Goal: Information Seeking & Learning: Learn about a topic

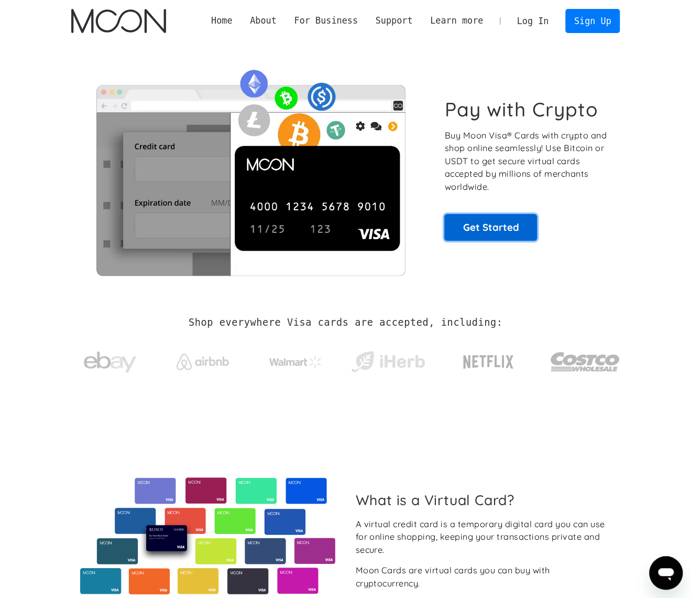
click at [497, 218] on link "Get Started" at bounding box center [490, 227] width 93 height 26
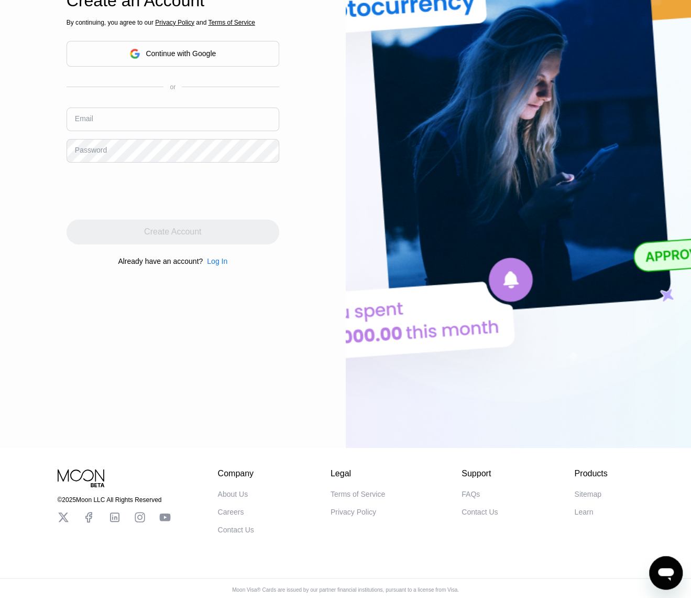
scroll to position [220, 0]
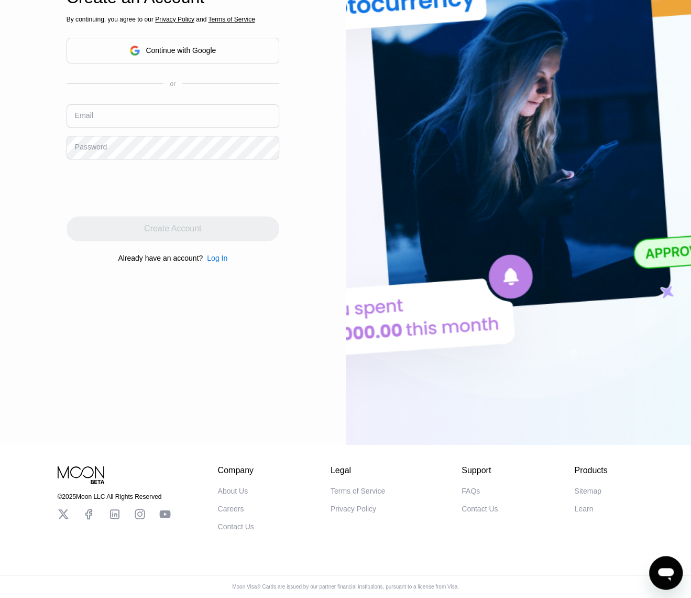
click at [472, 487] on div "FAQs" at bounding box center [471, 490] width 18 height 8
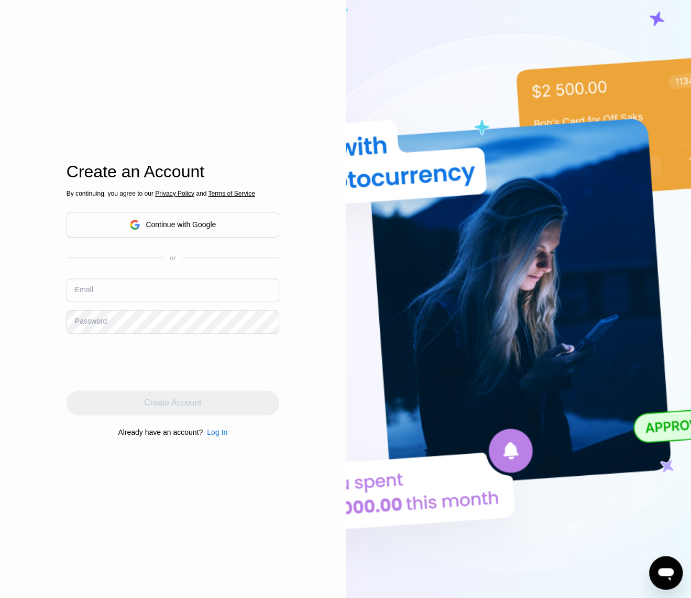
scroll to position [0, 0]
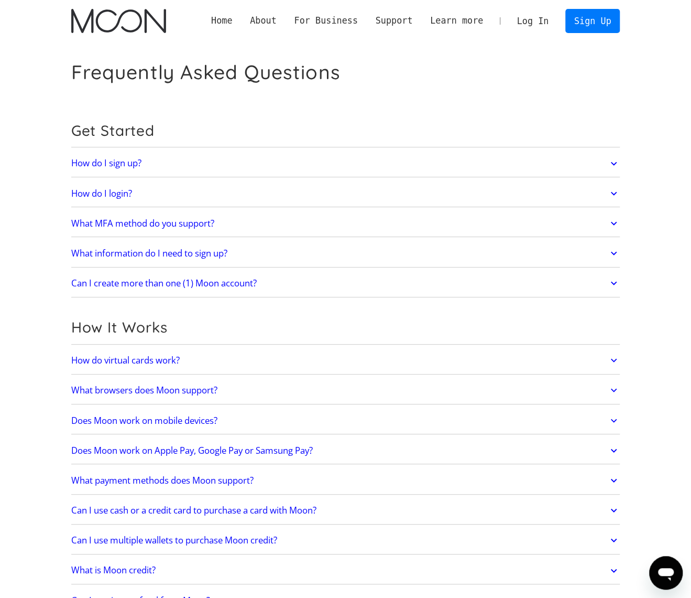
click at [320, 316] on div "How It Works" at bounding box center [345, 330] width 549 height 28
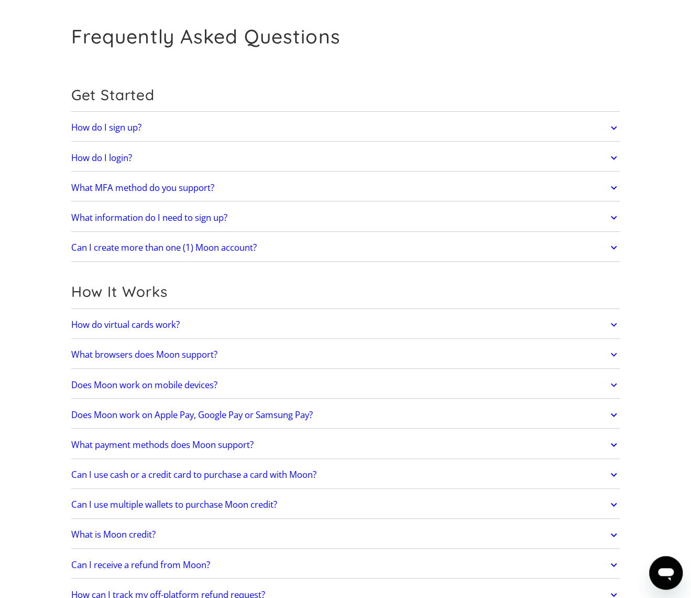
scroll to position [52, 0]
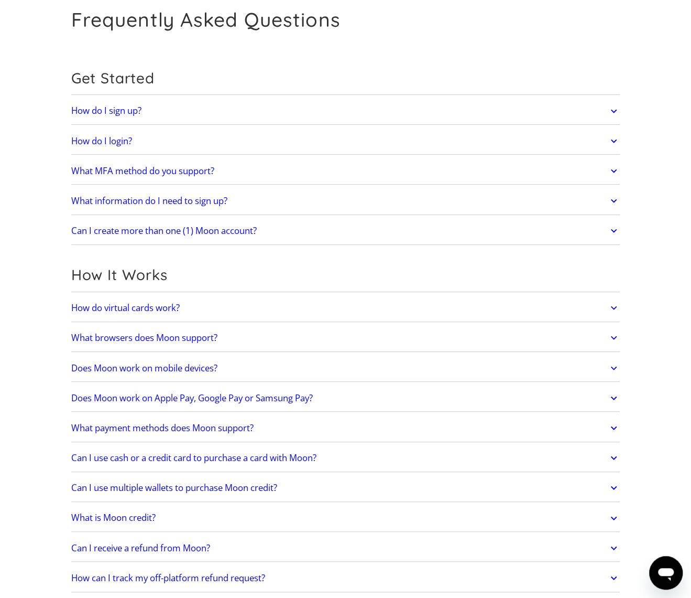
click at [285, 373] on link "Does Moon work on mobile devices?" at bounding box center [345, 368] width 549 height 22
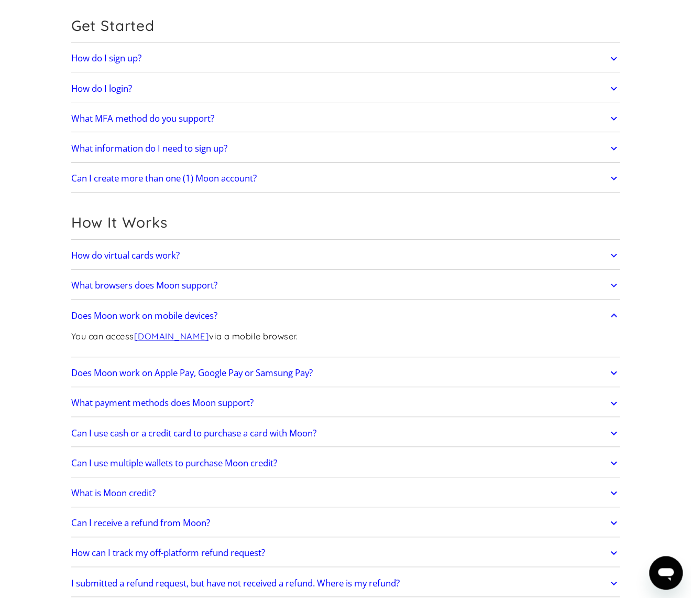
scroll to position [157, 0]
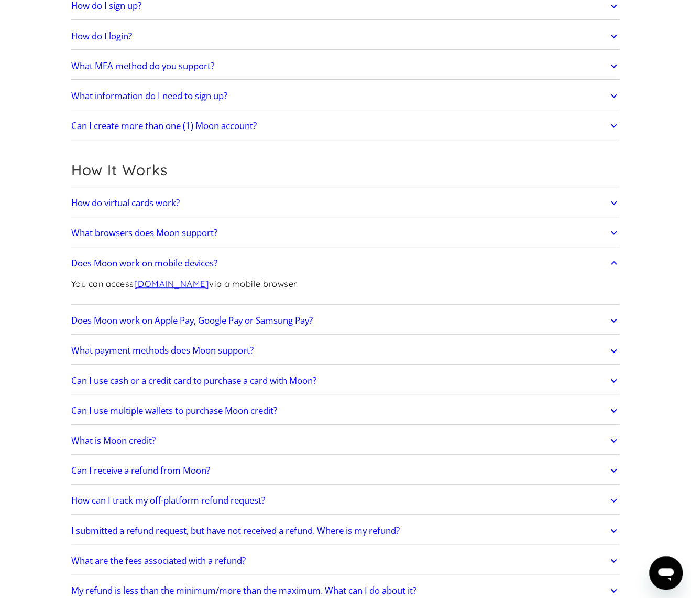
click at [357, 312] on link "Does Moon work on Apple Pay, Google Pay or Samsung Pay?" at bounding box center [345, 320] width 549 height 22
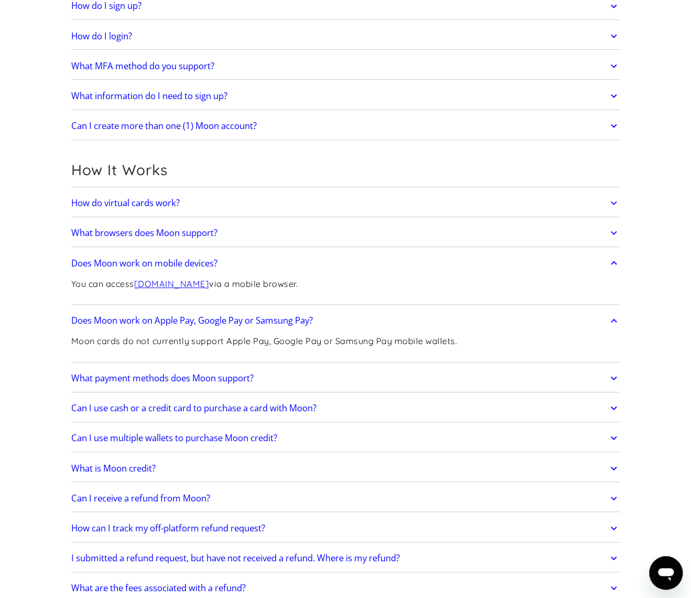
click at [195, 285] on link "[DOMAIN_NAME]" at bounding box center [171, 283] width 75 height 10
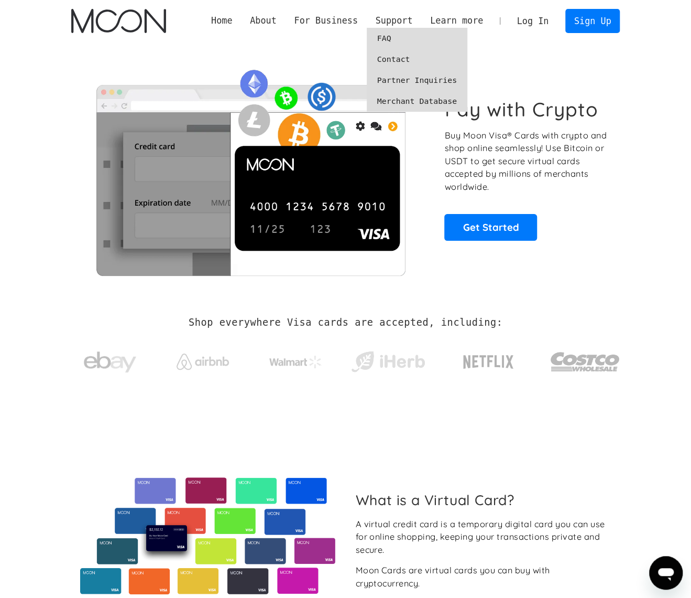
click at [399, 36] on link "FAQ" at bounding box center [417, 38] width 101 height 21
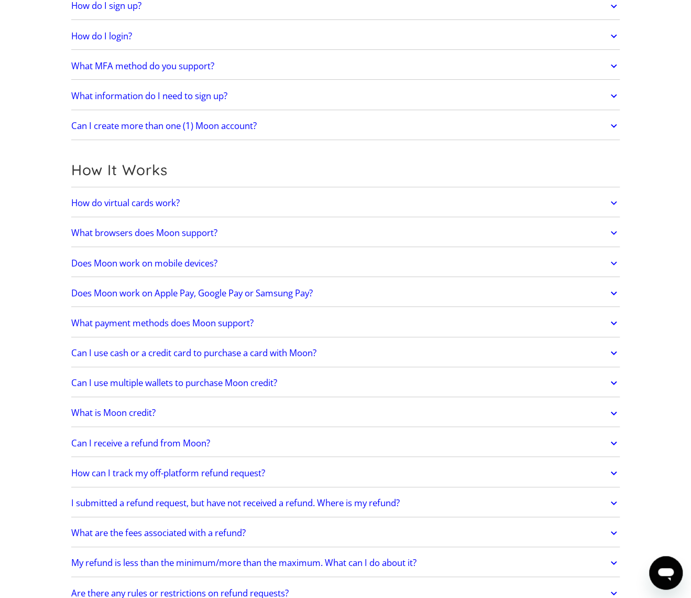
scroll to position [210, 0]
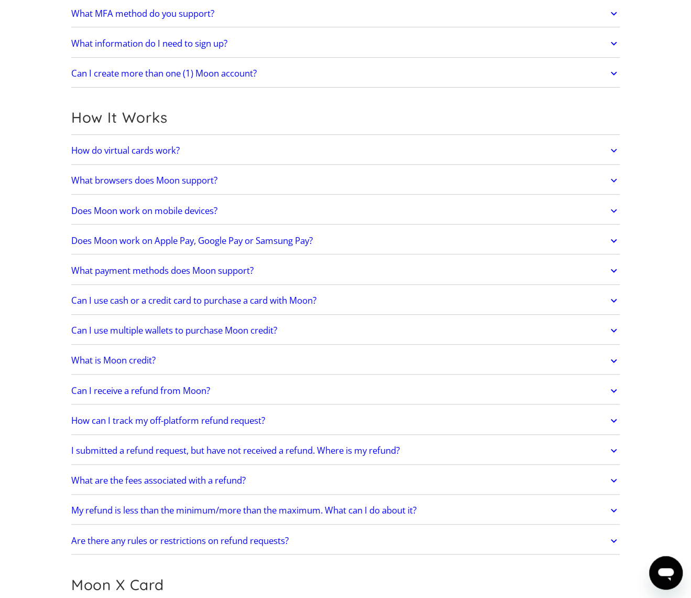
click at [376, 329] on link "Can I use multiple wallets to purchase Moon credit?" at bounding box center [345, 330] width 549 height 22
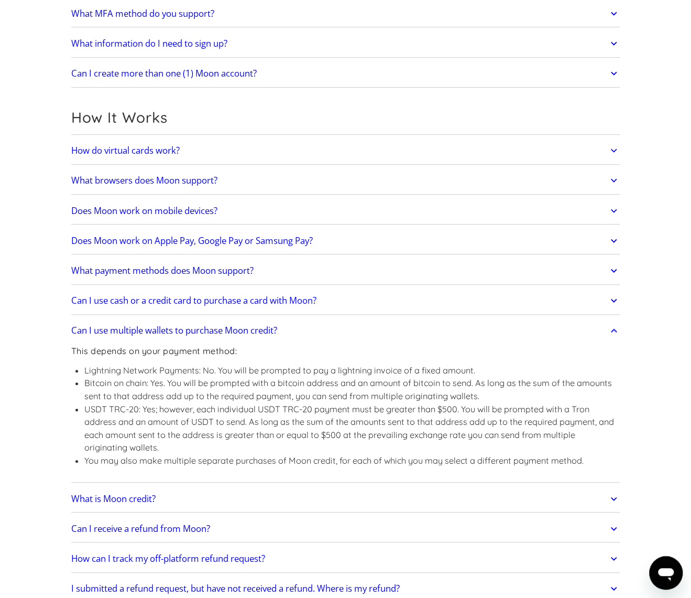
click at [376, 329] on link "Can I use multiple wallets to purchase Moon credit?" at bounding box center [345, 330] width 549 height 22
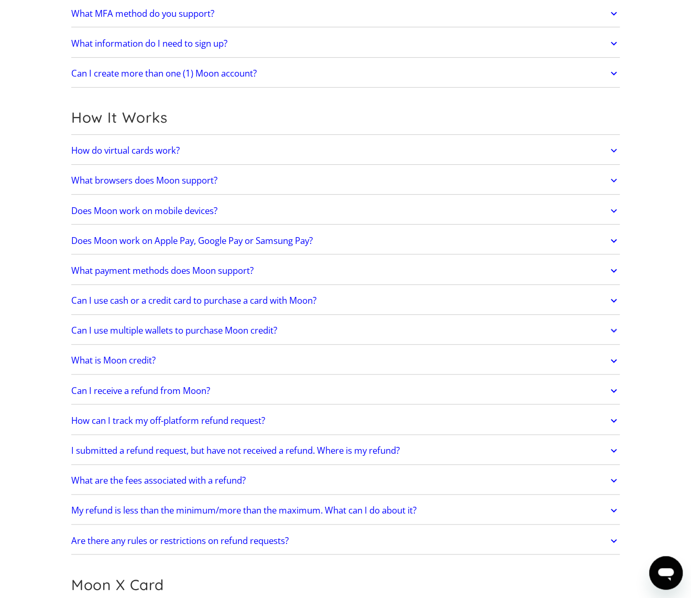
click at [265, 367] on link "What is Moon credit?" at bounding box center [345, 361] width 549 height 22
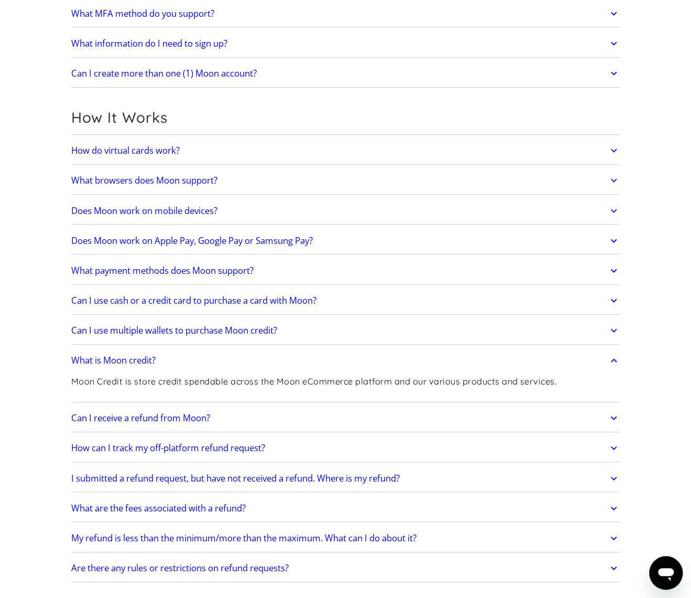
click at [259, 361] on link "What is Moon credit?" at bounding box center [345, 361] width 549 height 22
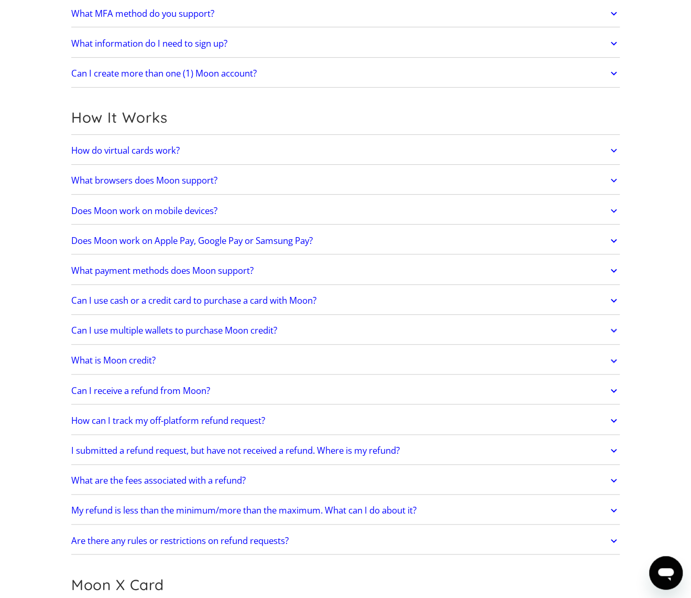
scroll to position [262, 0]
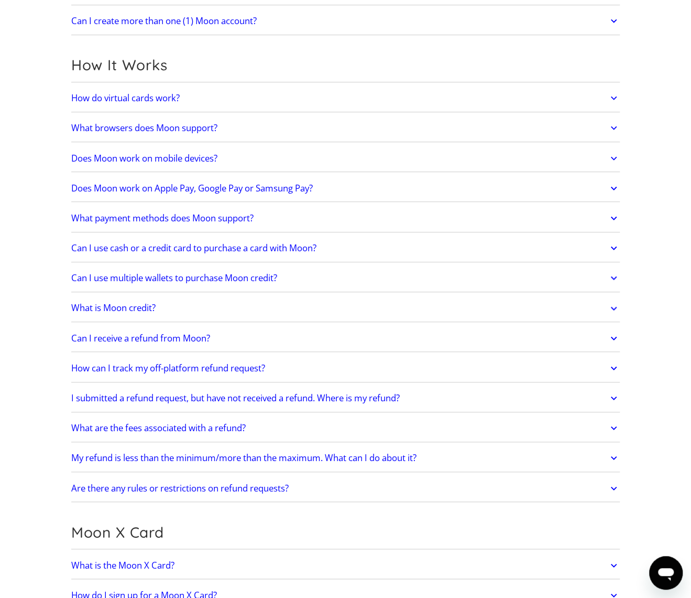
click at [207, 126] on h2 "What browsers does Moon support?" at bounding box center [144, 128] width 146 height 10
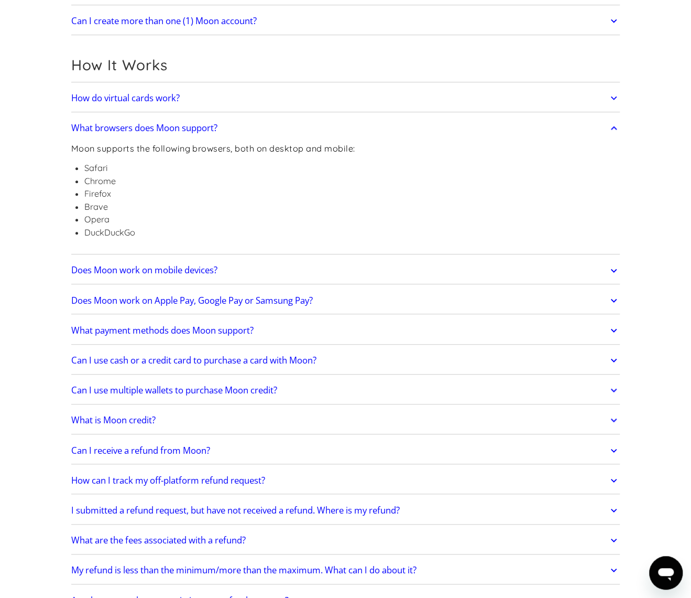
click at [207, 126] on h2 "What browsers does Moon support?" at bounding box center [144, 128] width 146 height 10
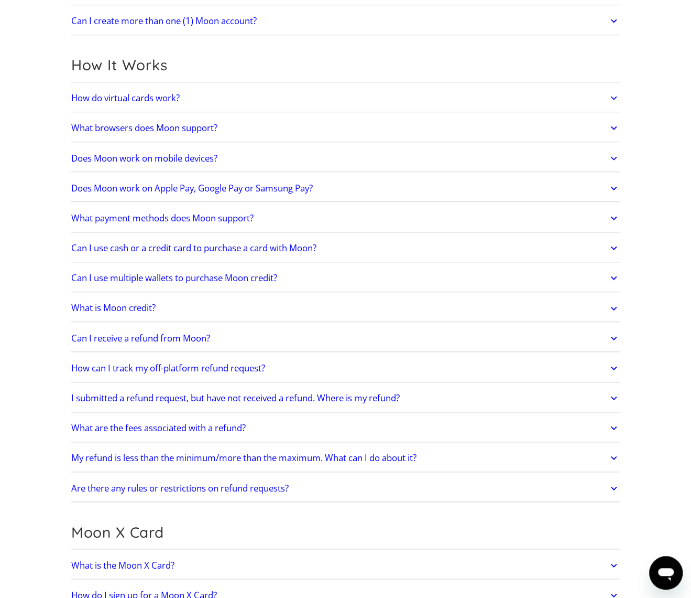
click at [208, 158] on h2 "Does Moon work on mobile devices?" at bounding box center [144, 158] width 146 height 10
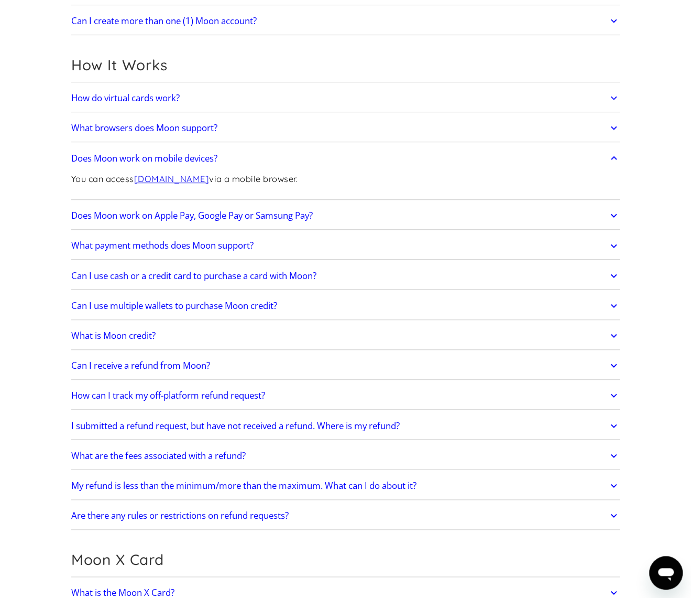
click at [208, 158] on h2 "Does Moon work on mobile devices?" at bounding box center [144, 158] width 146 height 10
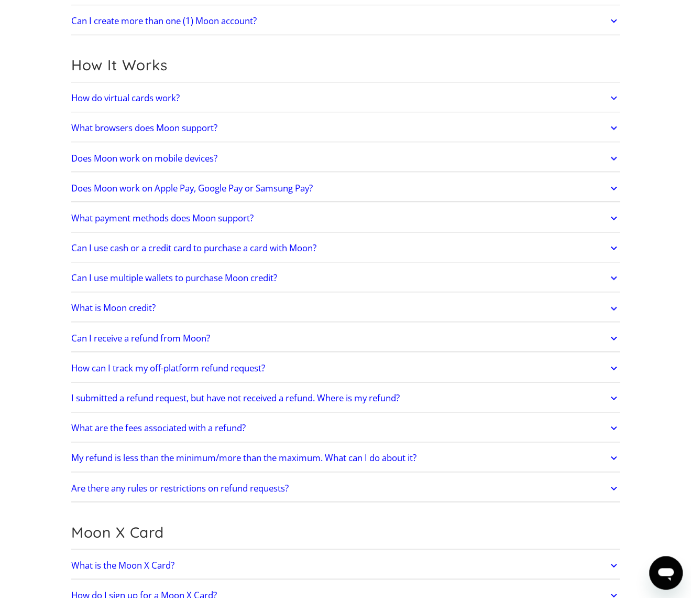
click at [205, 158] on h2 "Does Moon work on mobile devices?" at bounding box center [144, 158] width 146 height 10
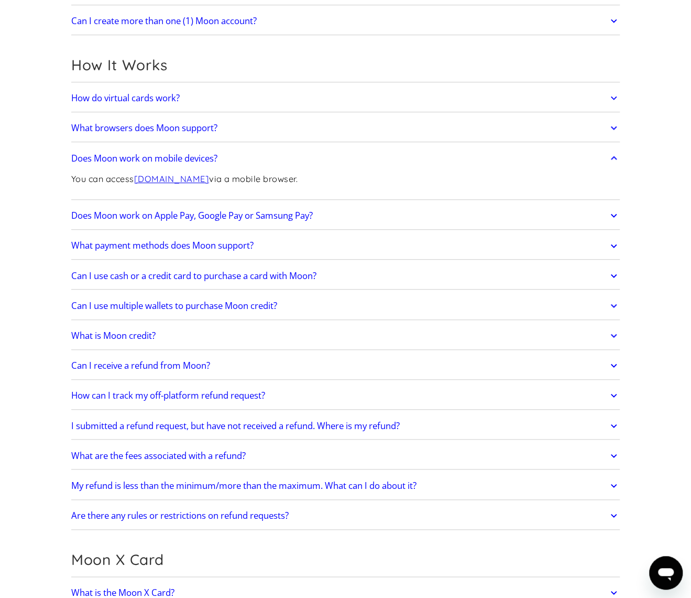
click at [204, 158] on h2 "Does Moon work on mobile devices?" at bounding box center [144, 158] width 146 height 10
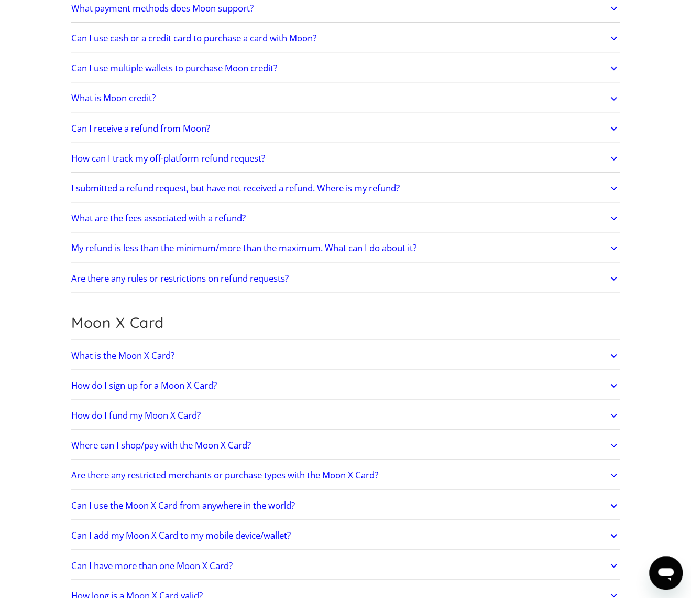
scroll to position [524, 0]
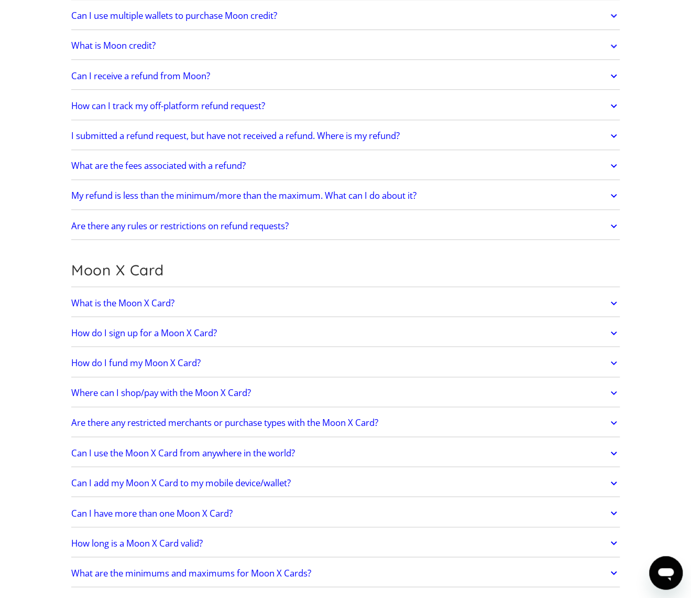
click at [159, 301] on h2 "What is the Moon X Card?" at bounding box center [122, 303] width 103 height 10
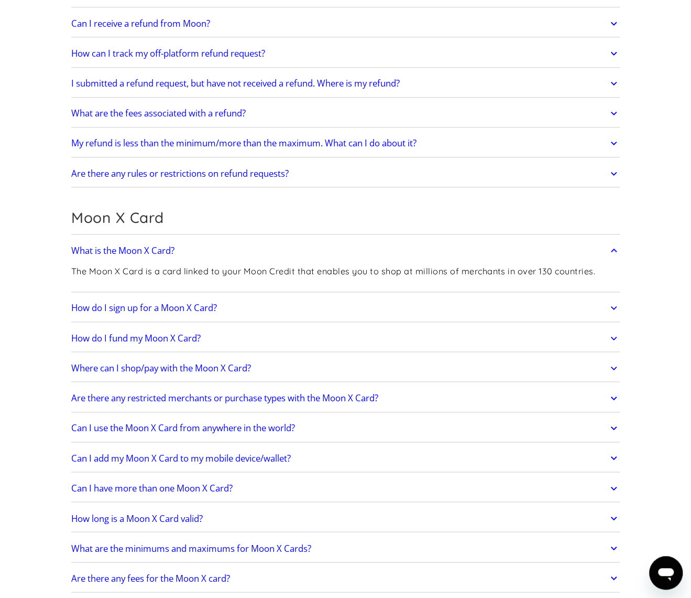
scroll to position [629, 0]
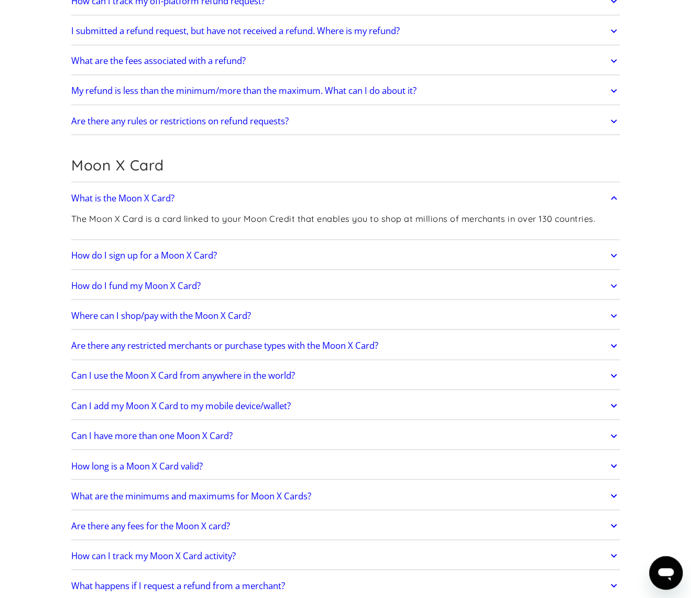
click at [175, 258] on link "How do I sign up for a Moon X Card?" at bounding box center [345, 255] width 549 height 22
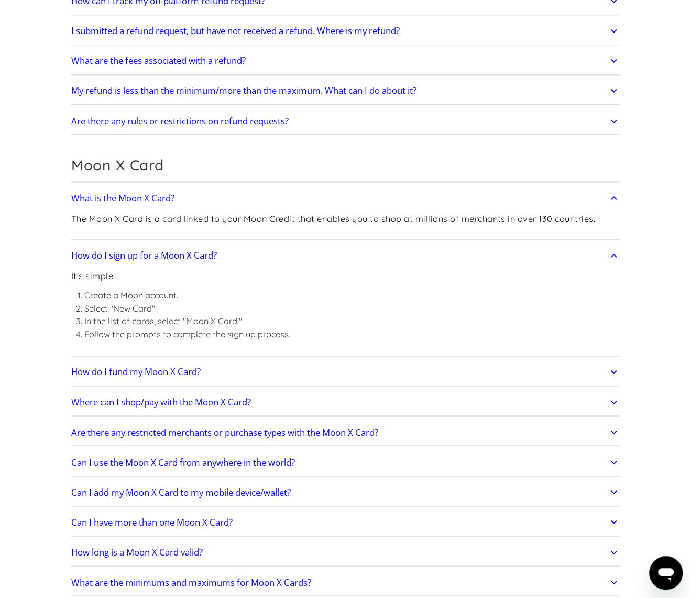
scroll to position [681, 0]
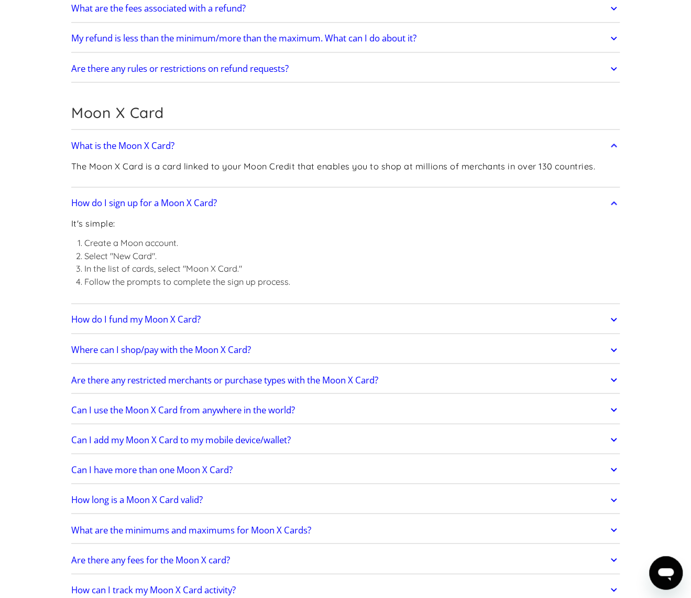
click at [168, 314] on h2 "How do I fund my Moon X Card?" at bounding box center [135, 319] width 129 height 10
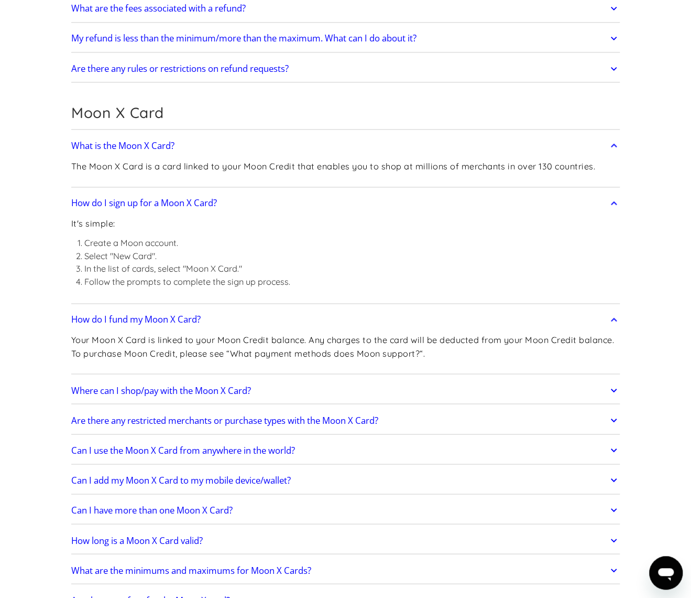
scroll to position [734, 0]
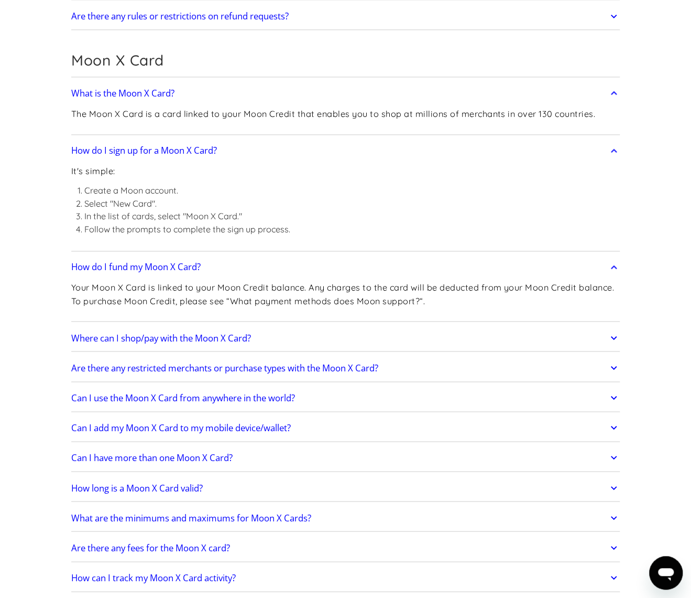
click at [165, 334] on h2 "Where can I shop/pay with the Moon X Card?" at bounding box center [161, 337] width 180 height 10
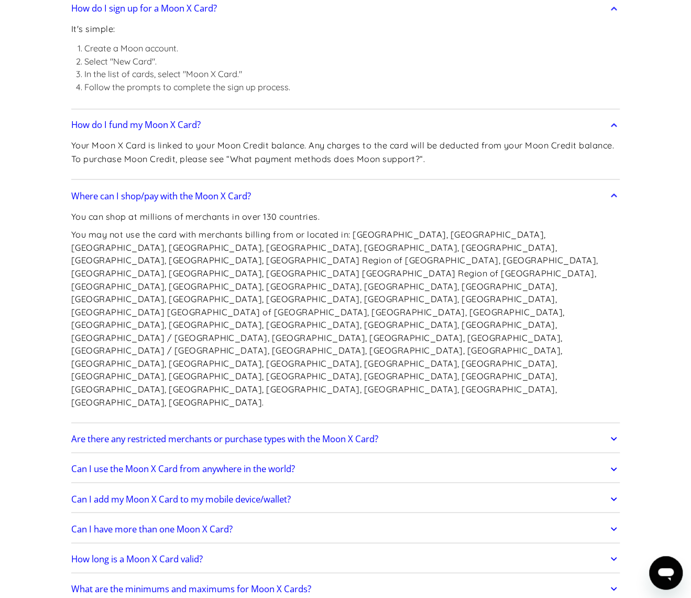
scroll to position [891, 0]
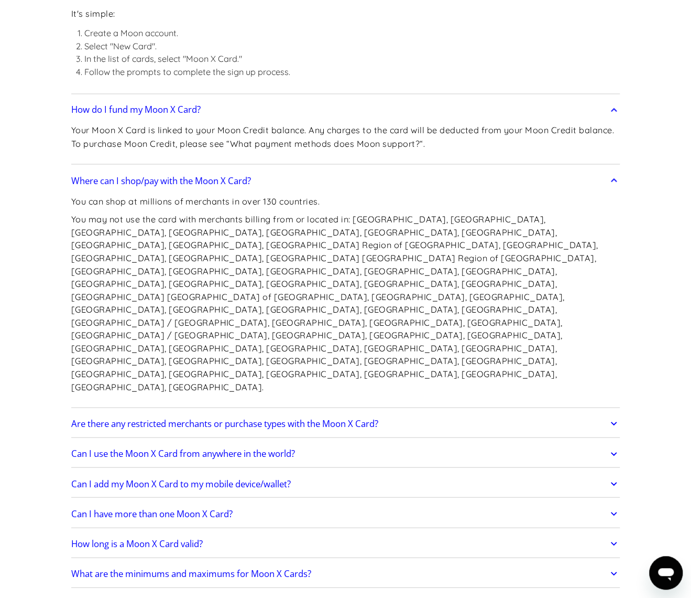
click at [388, 412] on link "Are there any restricted merchants or purchase types with the Moon X Card?" at bounding box center [345, 423] width 549 height 22
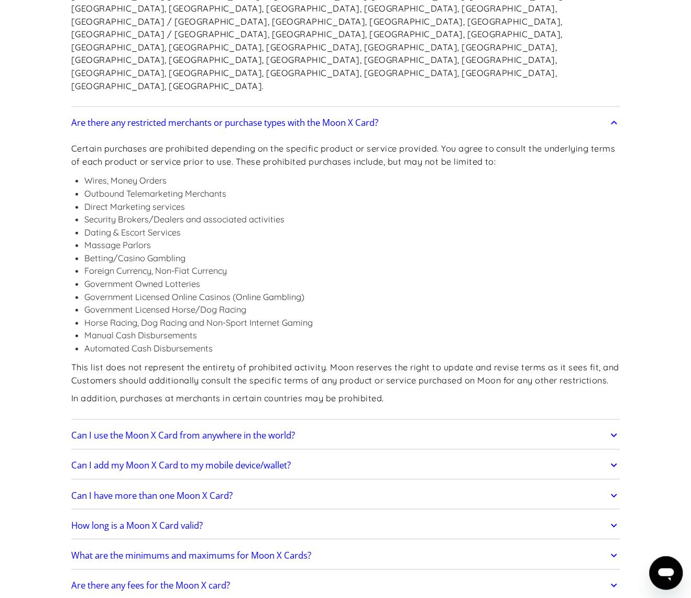
scroll to position [1206, 0]
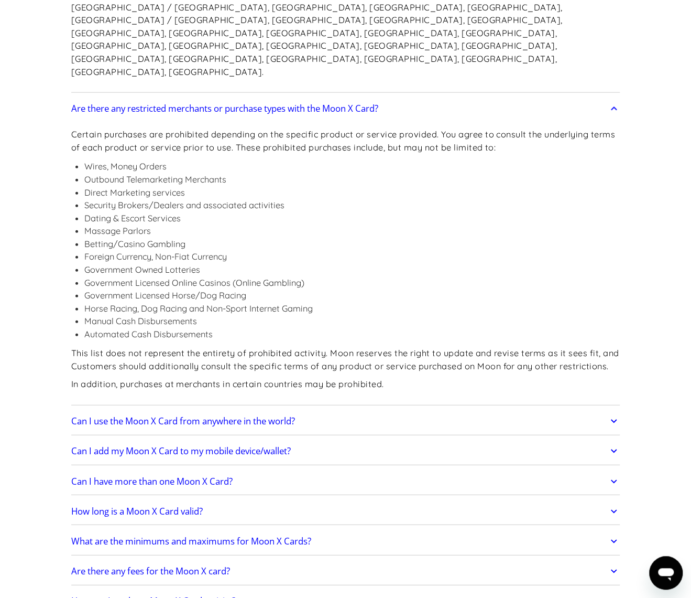
click at [397, 410] on link "Can I use the Moon X Card from anywhere in the world?" at bounding box center [345, 421] width 549 height 22
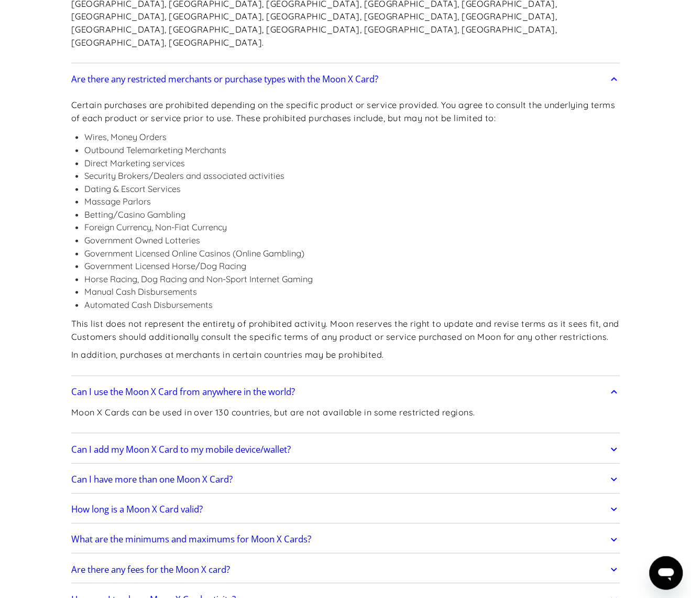
scroll to position [1258, 0]
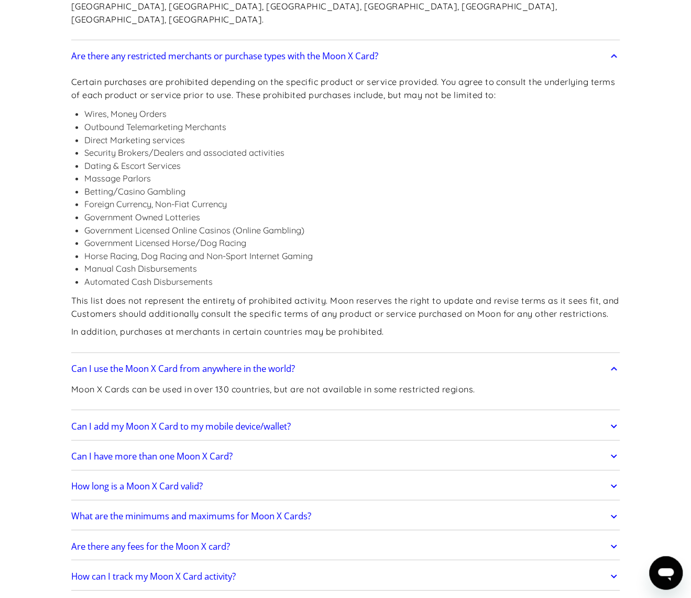
click at [395, 415] on link "Can I add my Moon X Card to my mobile device/wallet?" at bounding box center [345, 426] width 549 height 22
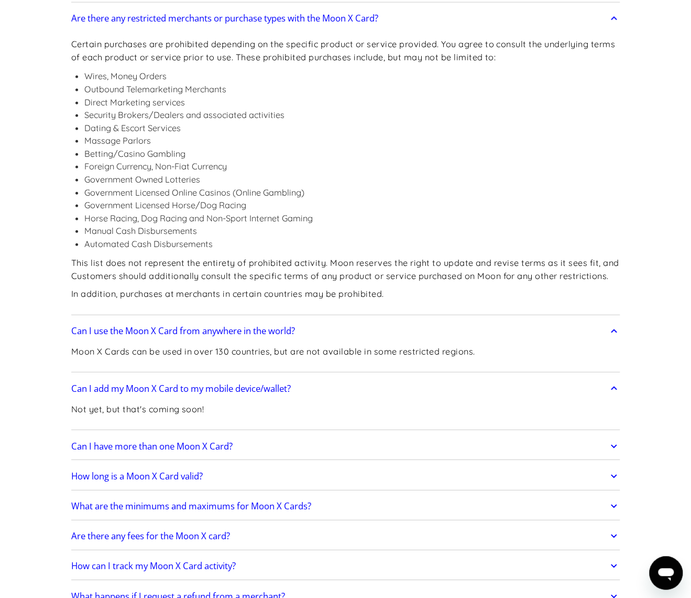
scroll to position [1310, 0]
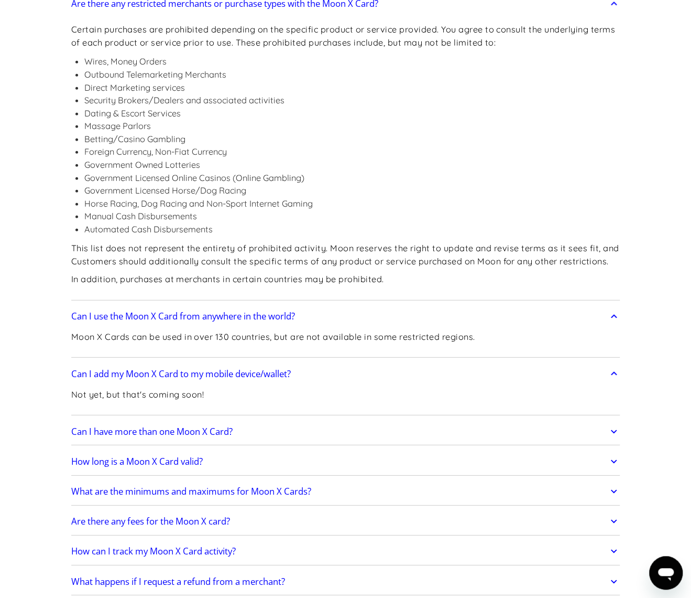
click at [393, 420] on link "Can I have more than one Moon X Card?" at bounding box center [345, 431] width 549 height 22
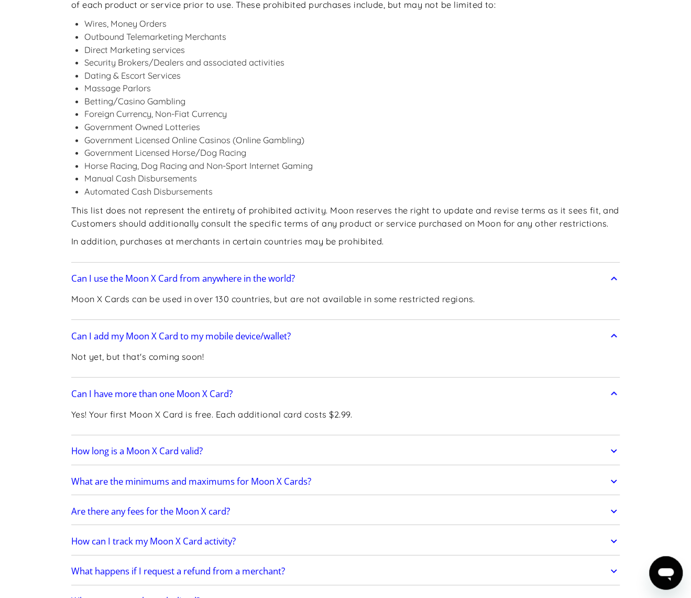
scroll to position [1363, 0]
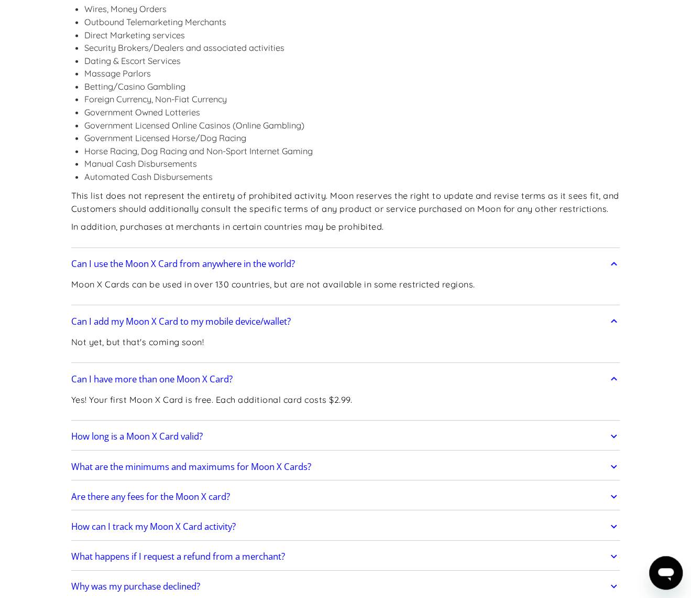
click at [394, 425] on link "How long is a Moon X Card valid?" at bounding box center [345, 436] width 549 height 22
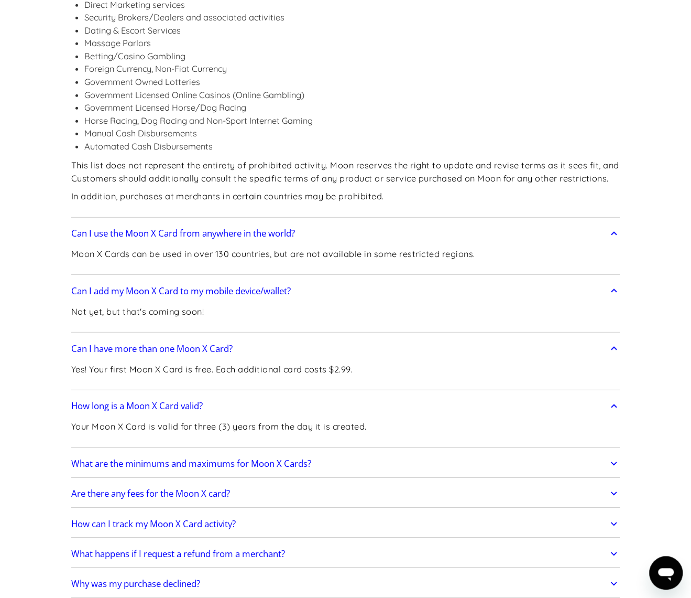
scroll to position [1415, 0]
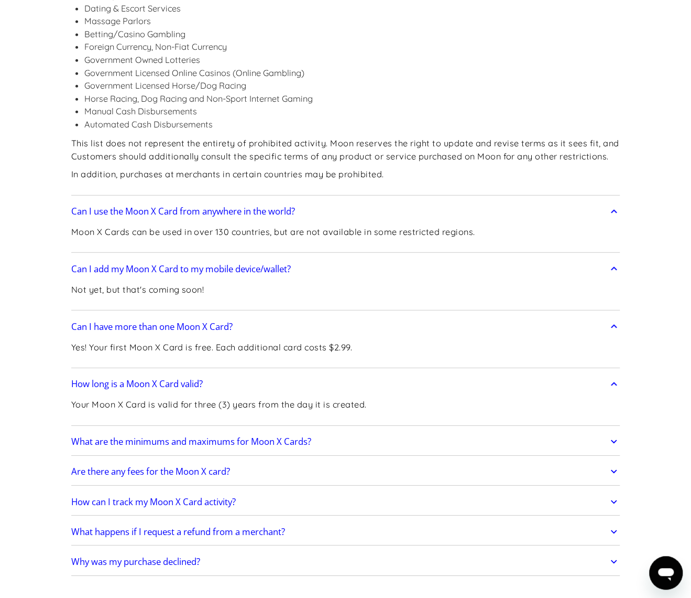
click at [393, 430] on link "What are the minimums and maximums for Moon X Cards?" at bounding box center [345, 441] width 549 height 22
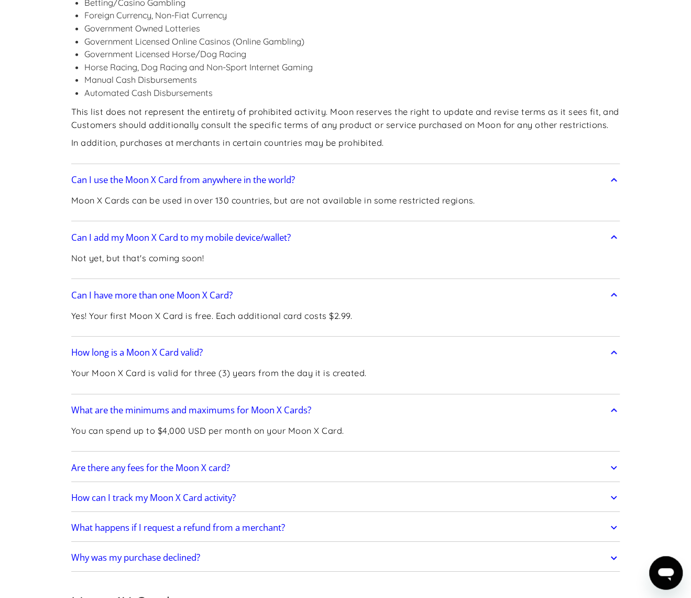
scroll to position [1468, 0]
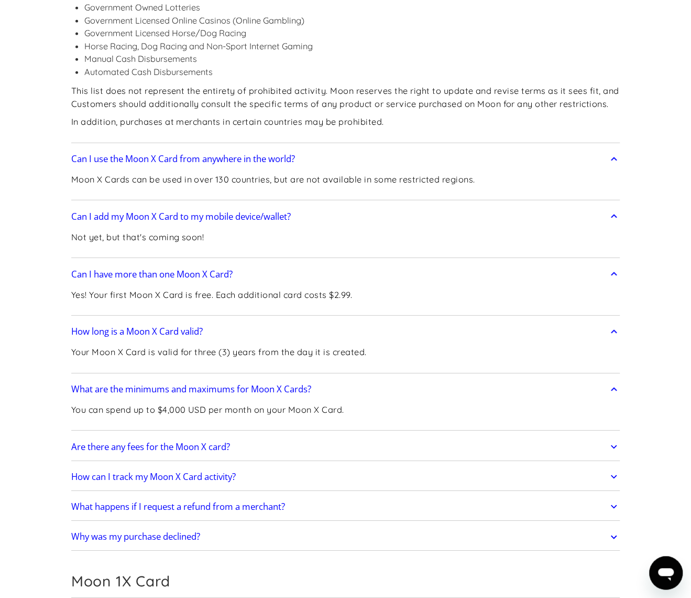
click at [390, 436] on link "Are there any fees for the Moon X card?" at bounding box center [345, 447] width 549 height 22
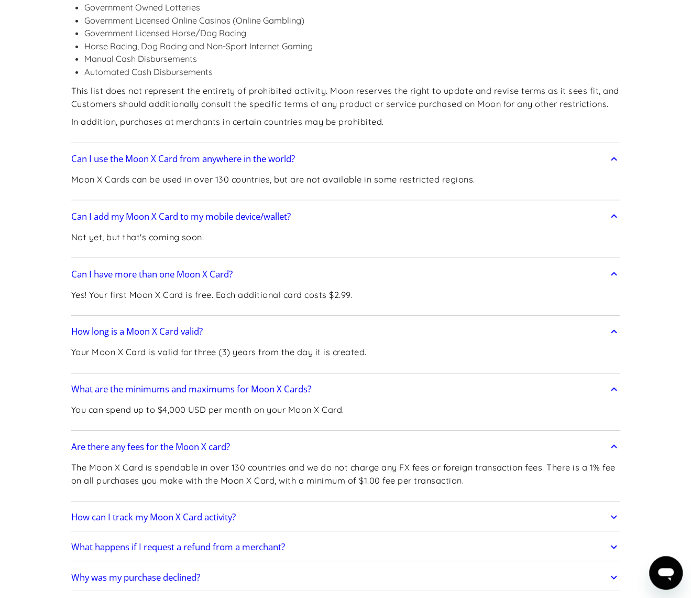
click at [384, 506] on link "How can I track my Moon X Card activity?" at bounding box center [345, 517] width 549 height 22
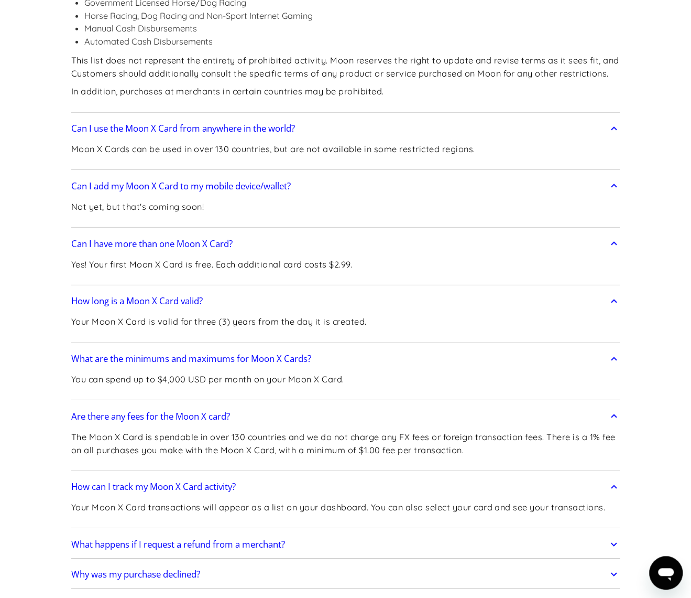
scroll to position [1520, 0]
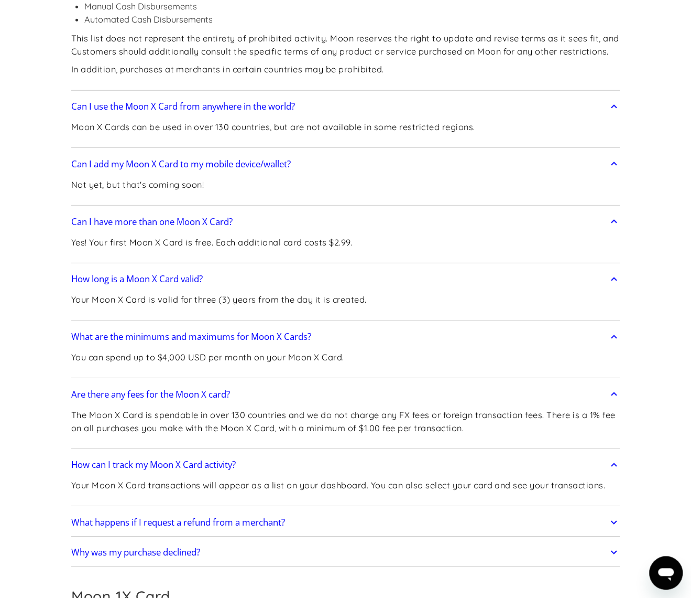
click at [366, 511] on link "What happens if I request a refund from a merchant?" at bounding box center [345, 522] width 549 height 22
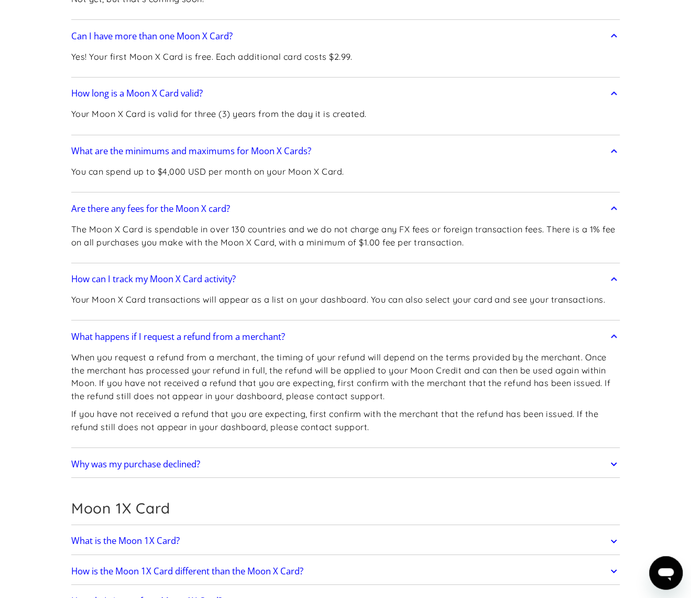
scroll to position [1730, 0]
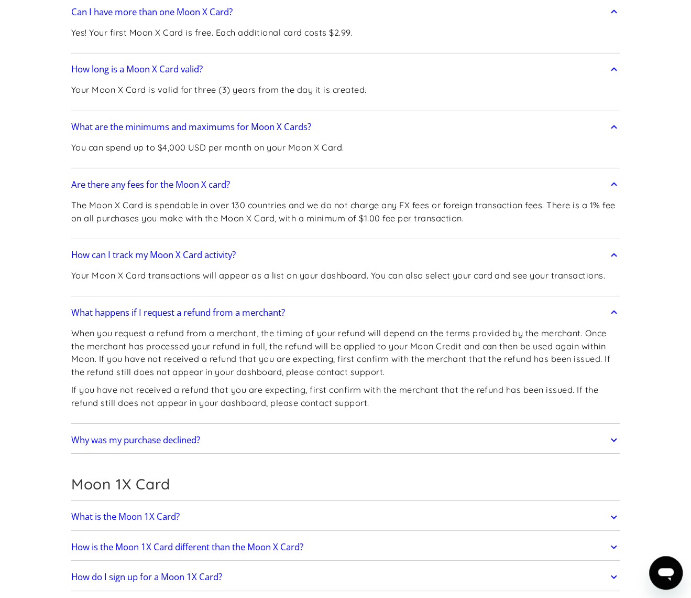
click at [349, 429] on link "Why was my purchase declined?" at bounding box center [345, 440] width 549 height 22
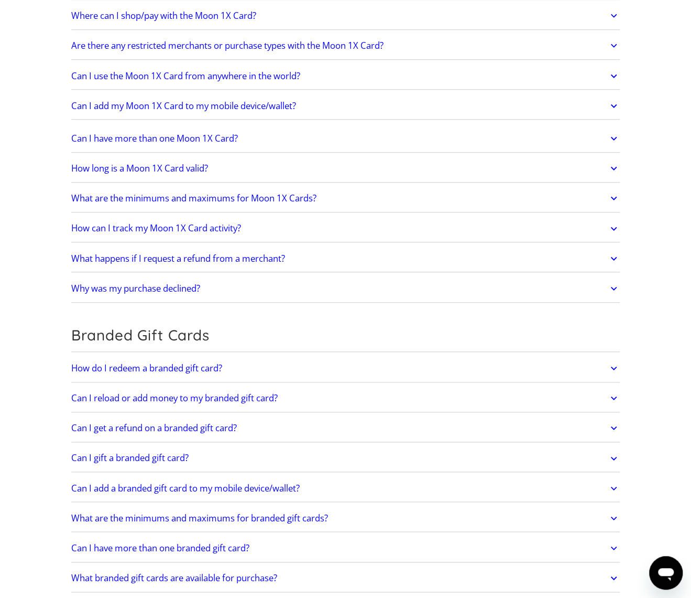
scroll to position [2463, 0]
click at [256, 356] on link "How do I redeem a branded gift card?" at bounding box center [345, 367] width 549 height 22
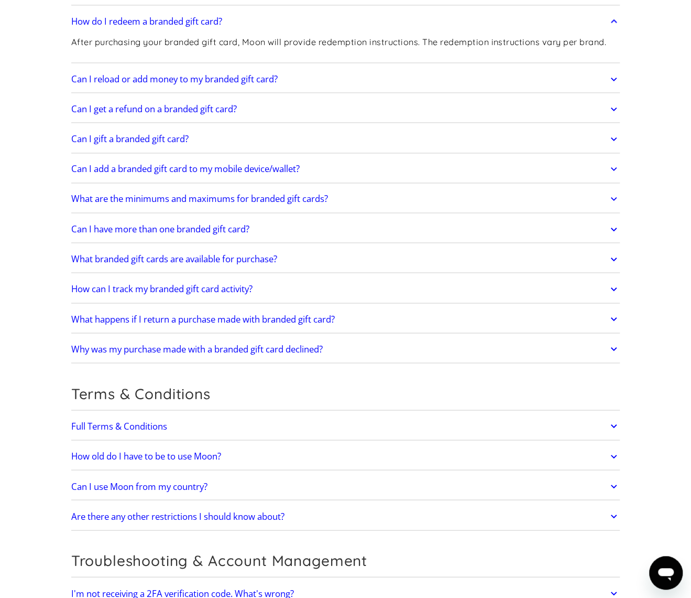
scroll to position [2830, 0]
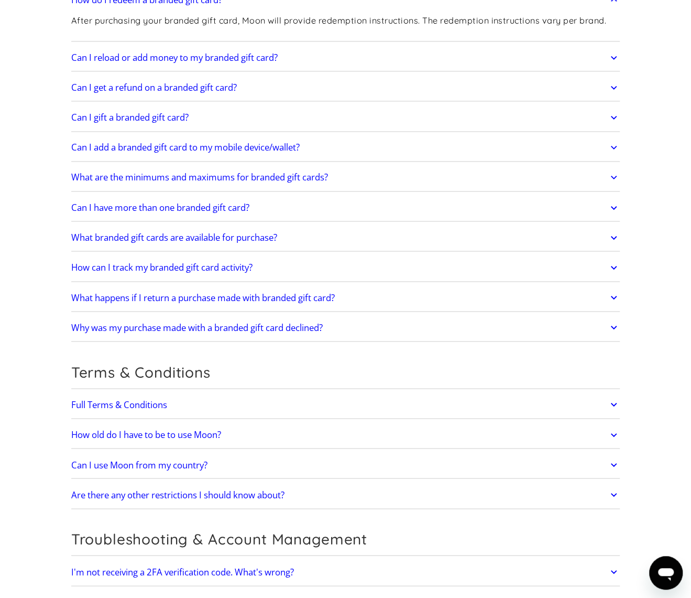
click at [283, 453] on link "Can I use Moon from my country?" at bounding box center [345, 464] width 549 height 22
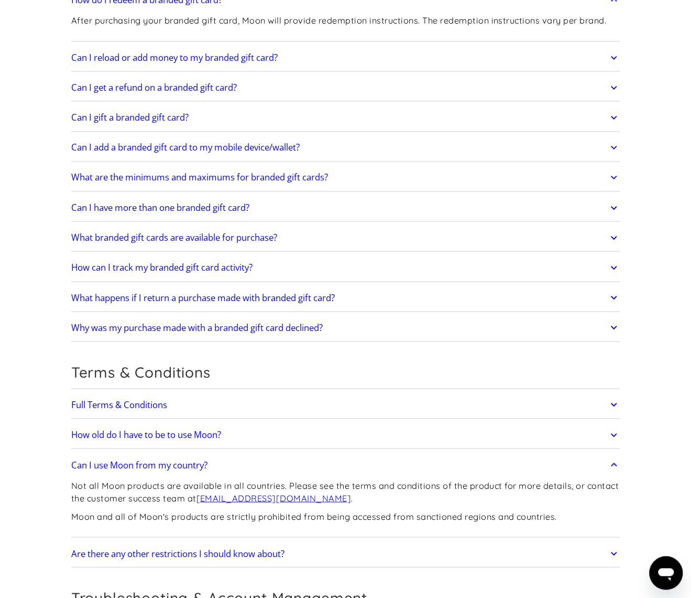
click at [286, 424] on link "How old do I have to be to use Moon?" at bounding box center [345, 435] width 549 height 22
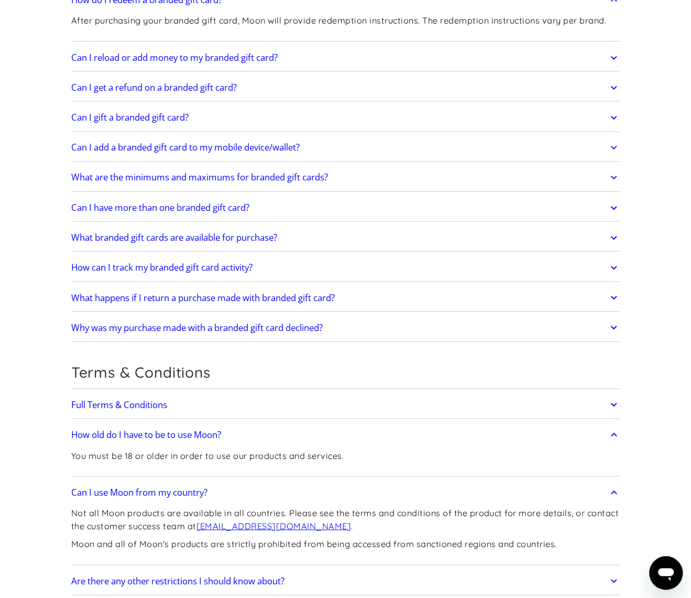
click at [286, 424] on link "How old do I have to be to use Moon?" at bounding box center [345, 435] width 549 height 22
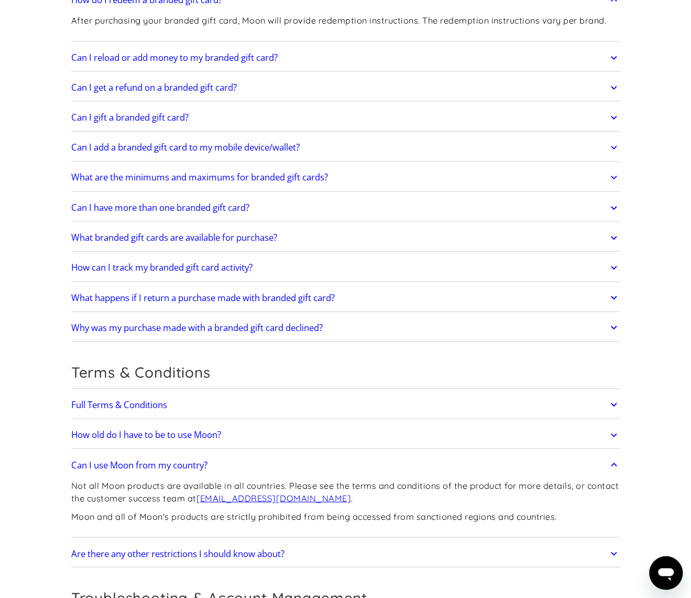
click at [296, 393] on link "Full Terms & Conditions" at bounding box center [345, 404] width 549 height 22
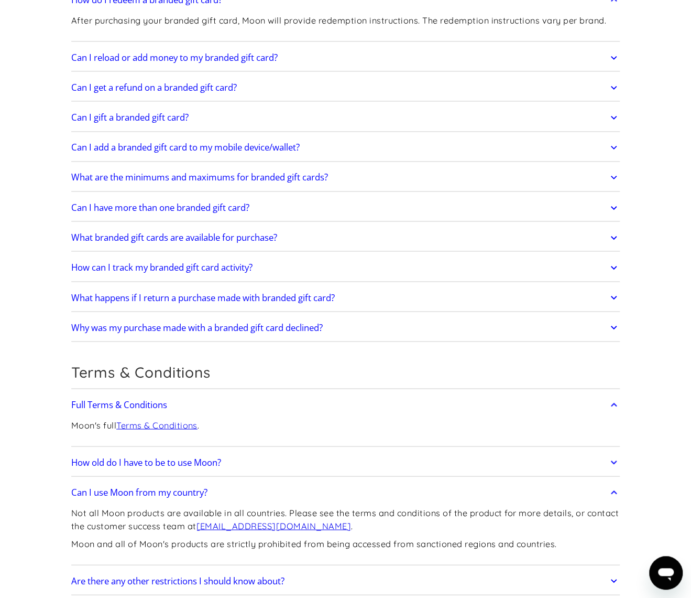
click at [180, 419] on link "Terms & Conditions" at bounding box center [156, 424] width 81 height 10
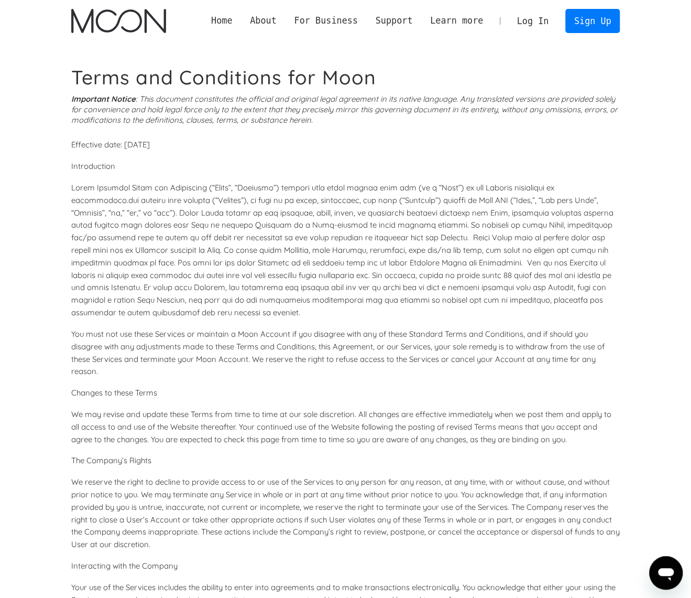
scroll to position [3092, 0]
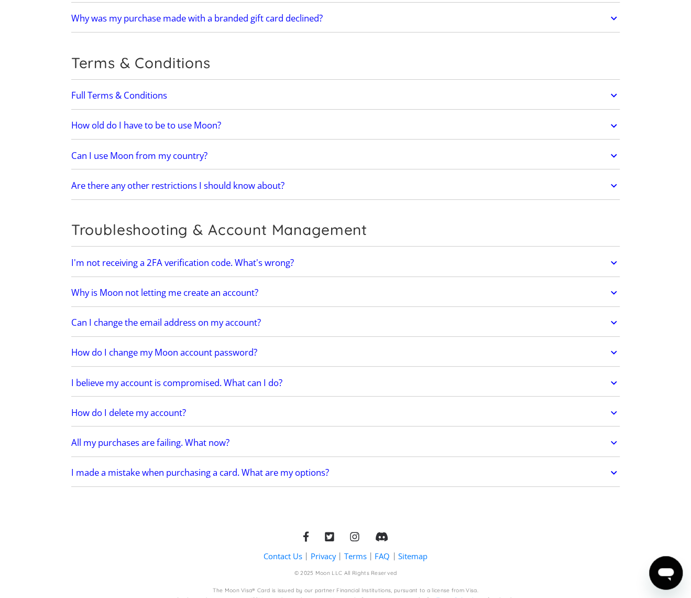
click at [180, 155] on link "Can I use Moon from my country?" at bounding box center [345, 156] width 549 height 22
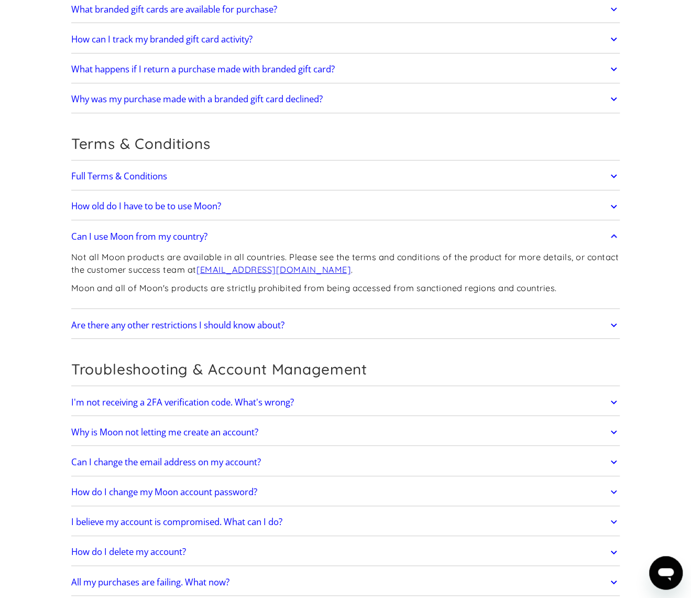
scroll to position [1942, 0]
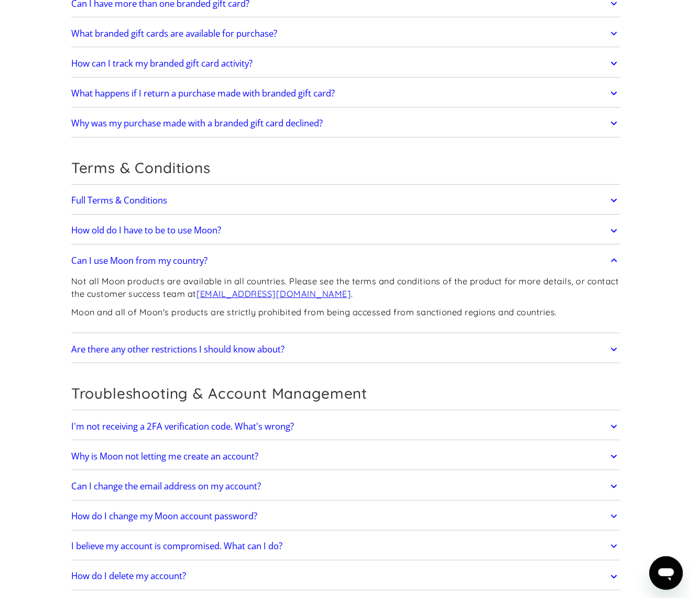
click at [608, 342] on icon at bounding box center [614, 349] width 12 height 19
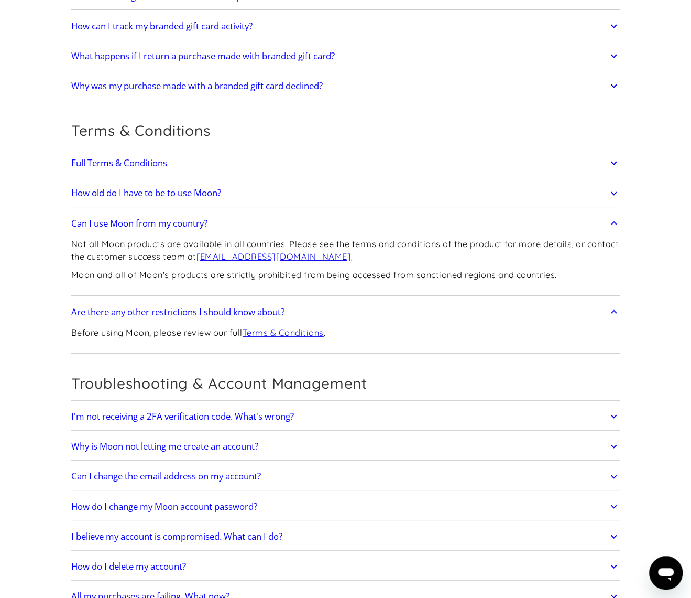
scroll to position [1994, 0]
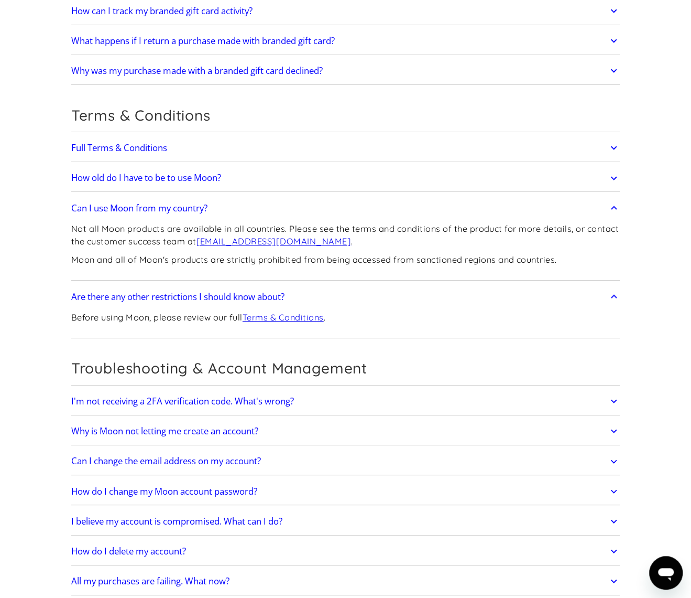
click at [274, 312] on link "Terms & Conditions" at bounding box center [283, 317] width 81 height 10
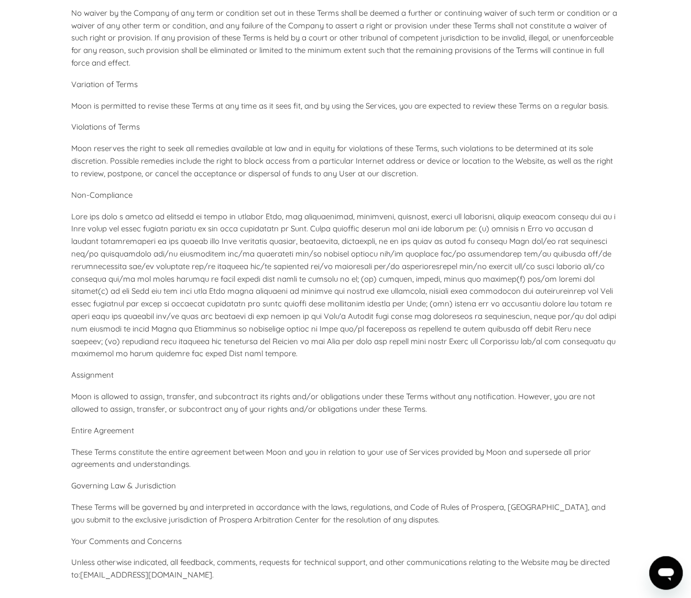
scroll to position [4540, 0]
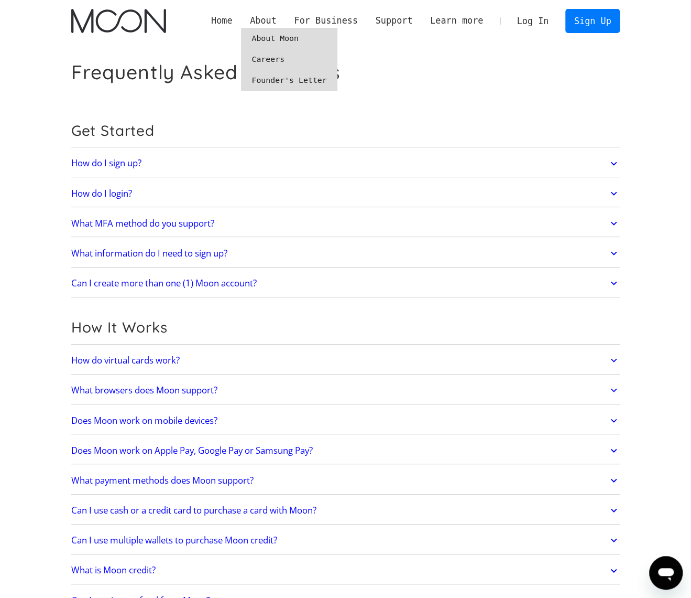
click at [279, 35] on link "About Moon" at bounding box center [289, 38] width 96 height 21
